Goal: Information Seeking & Learning: Learn about a topic

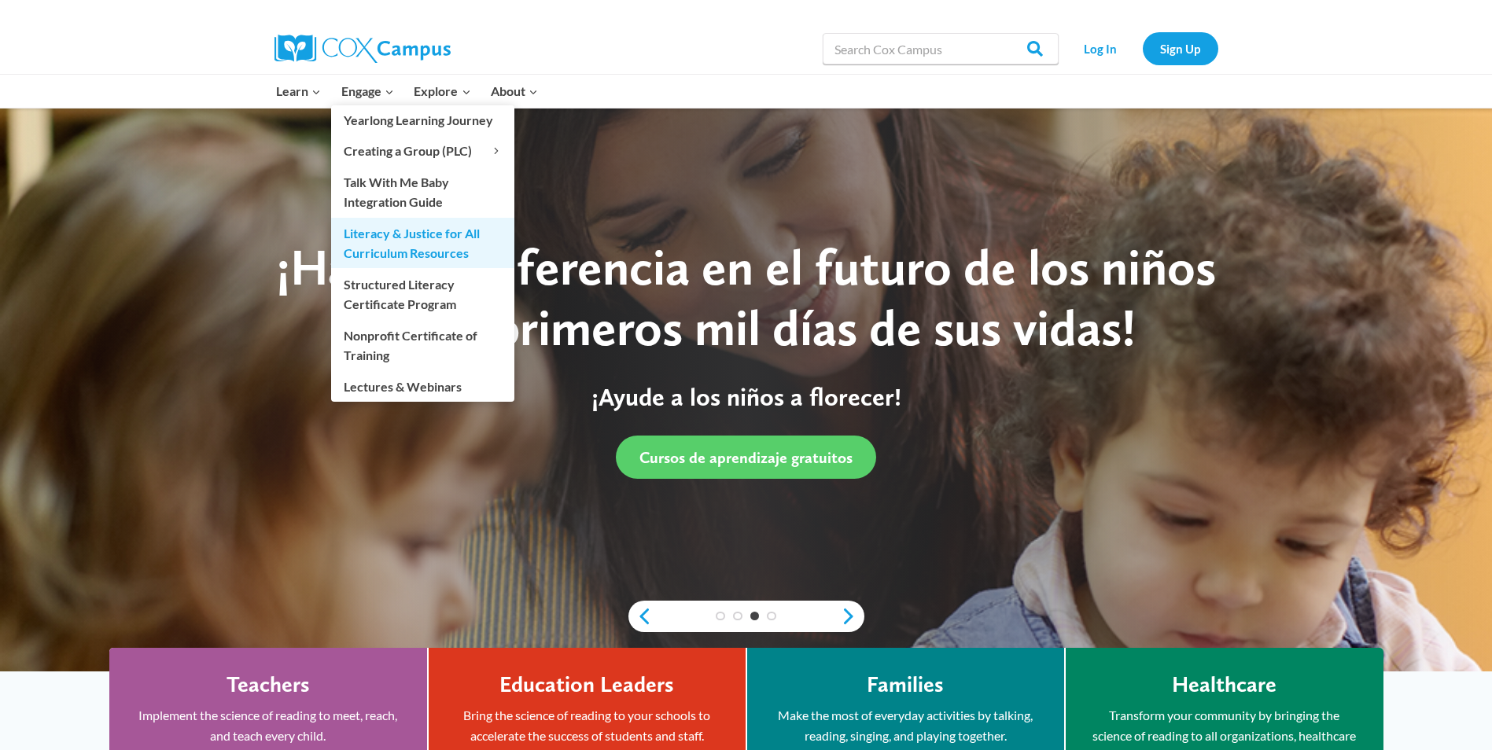
click at [433, 241] on link "Literacy & Justice for All Curriculum Resources" at bounding box center [422, 243] width 183 height 50
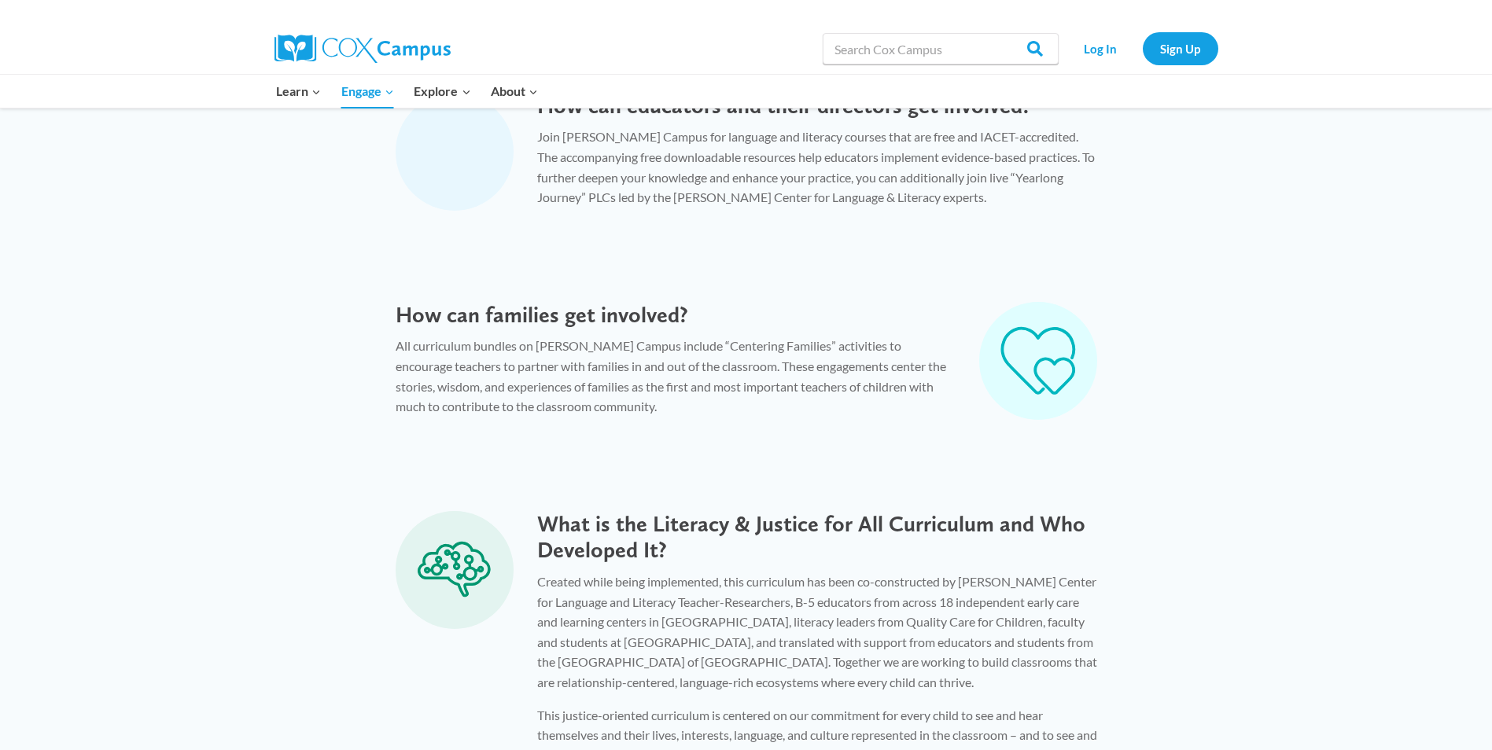
scroll to position [1337, 0]
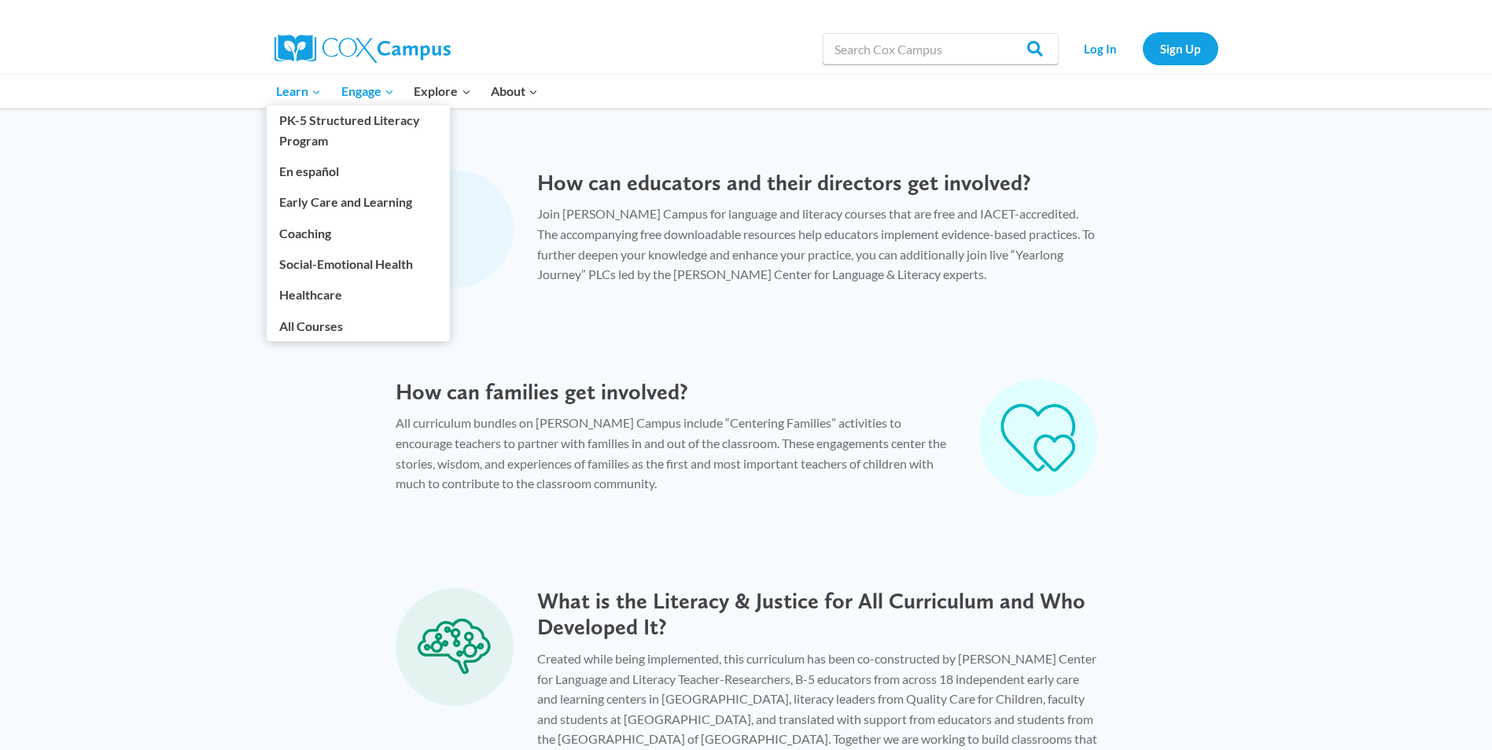
click at [315, 88] on icon "Expand" at bounding box center [316, 91] width 11 height 11
click at [290, 331] on link "All Courses" at bounding box center [358, 326] width 183 height 30
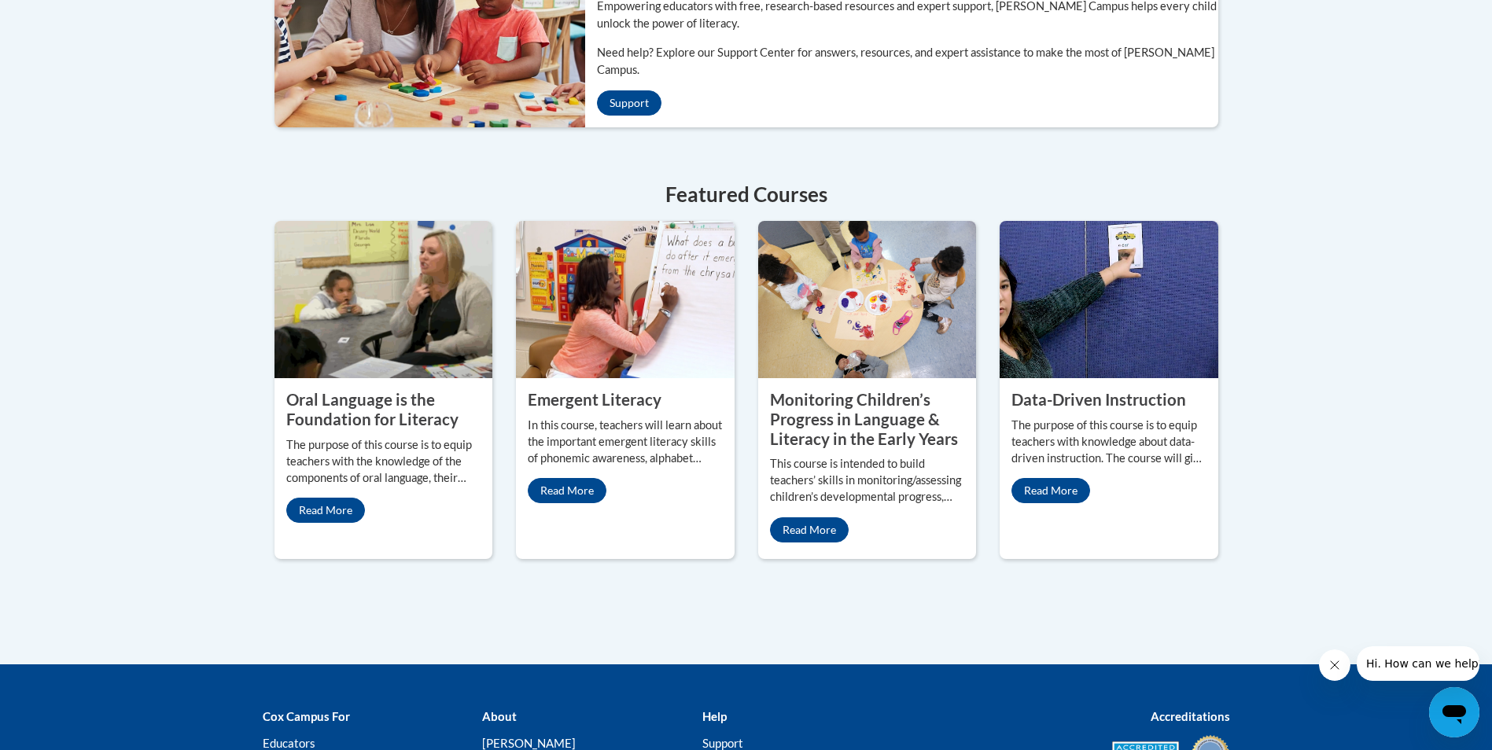
scroll to position [613, 0]
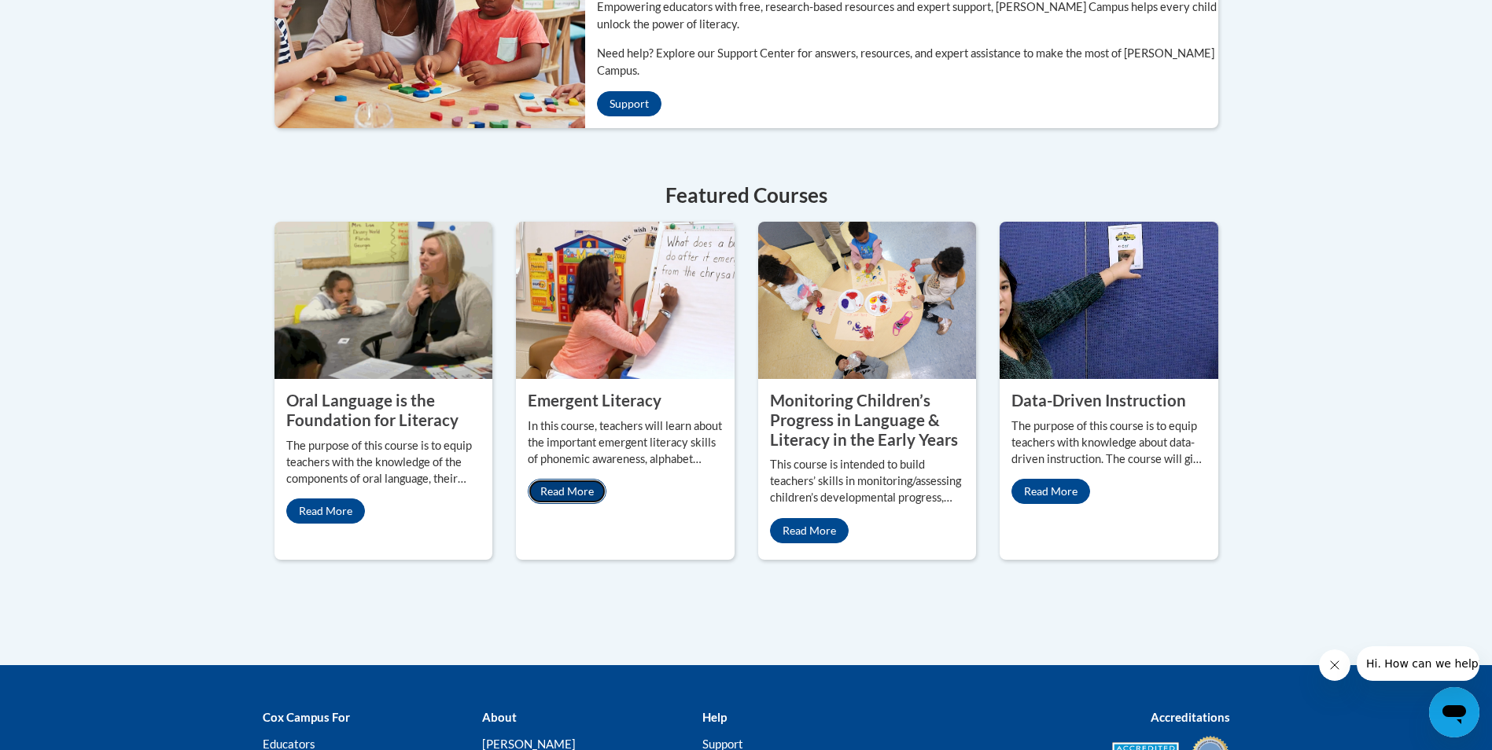
click at [551, 479] on link "Read More" at bounding box center [567, 491] width 79 height 25
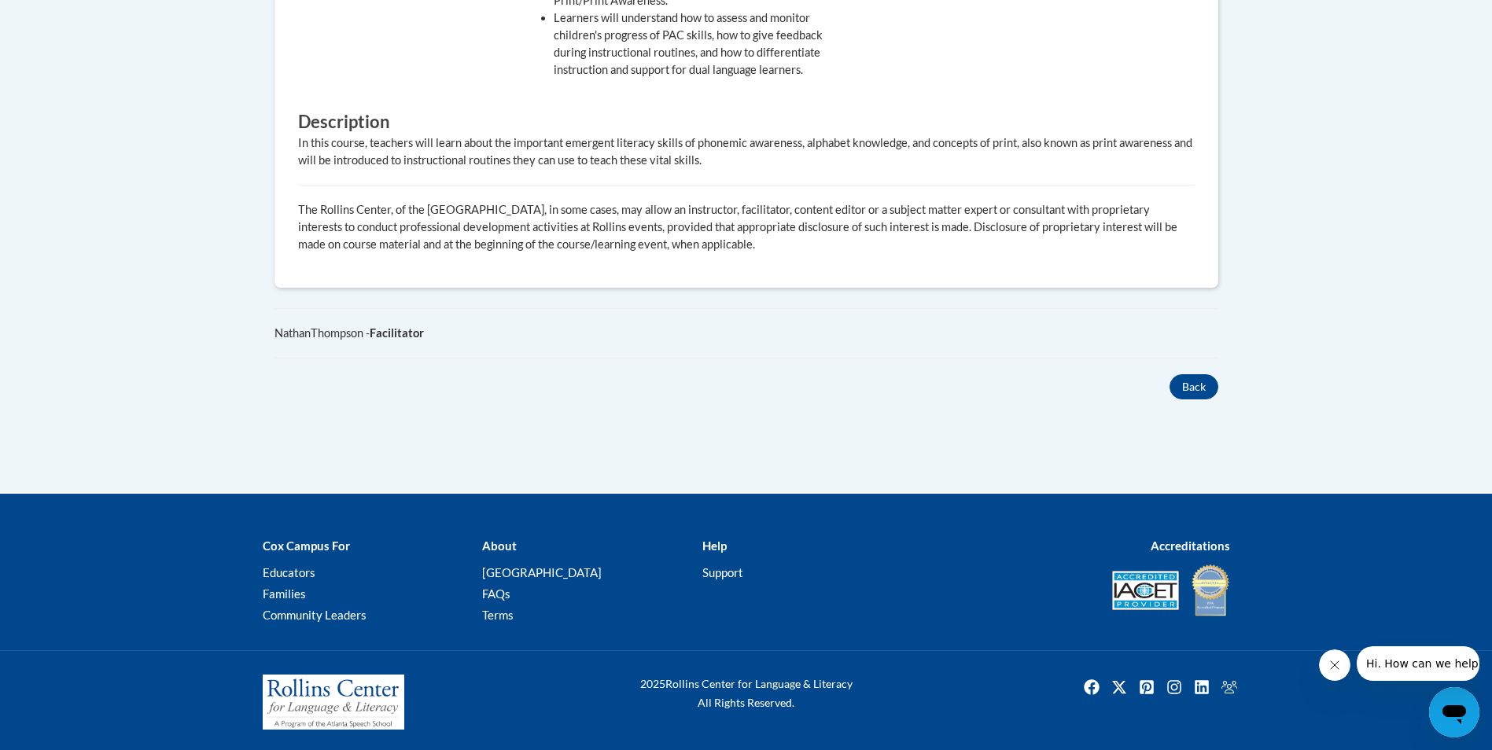
scroll to position [884, 0]
